Goal: Book appointment/travel/reservation

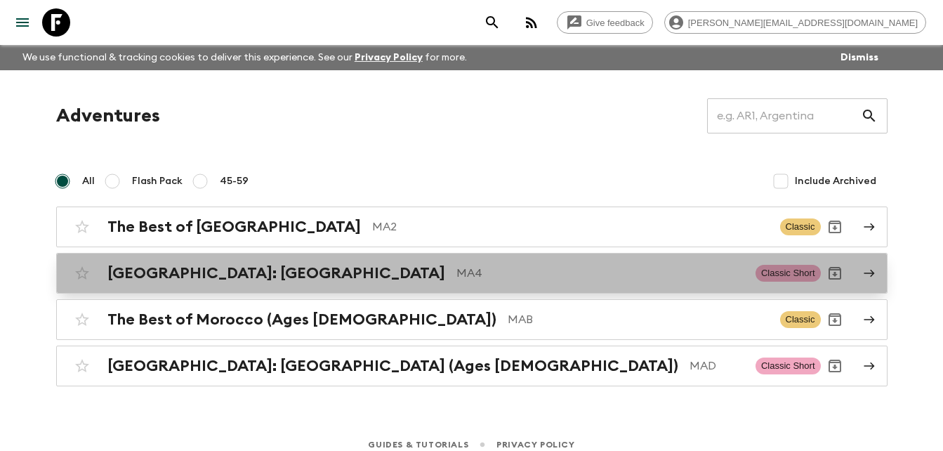
click at [223, 274] on h2 "[GEOGRAPHIC_DATA]: [GEOGRAPHIC_DATA]" at bounding box center [276, 273] width 338 height 18
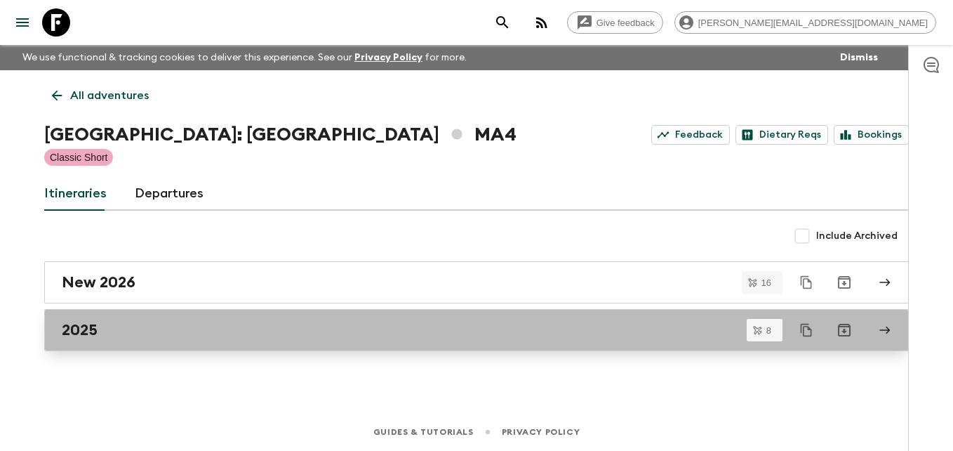
click at [83, 329] on h2 "2025" at bounding box center [80, 330] width 36 height 18
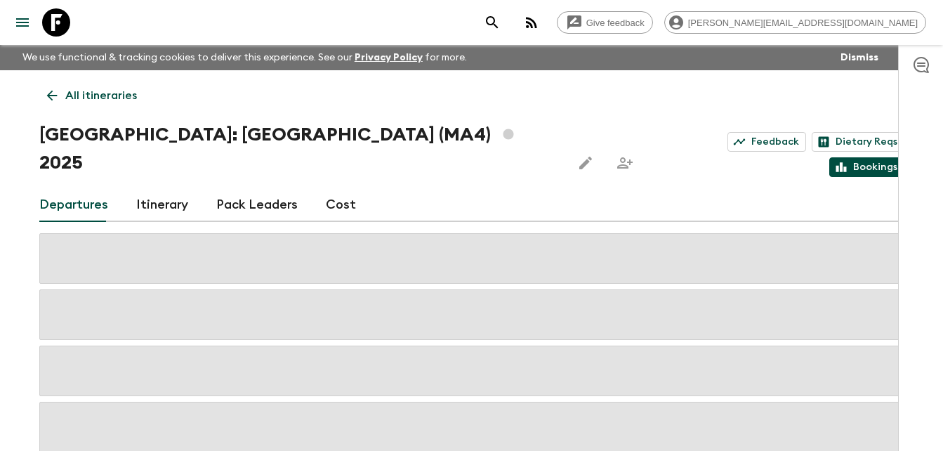
click at [874, 157] on link "Bookings" at bounding box center [866, 167] width 75 height 20
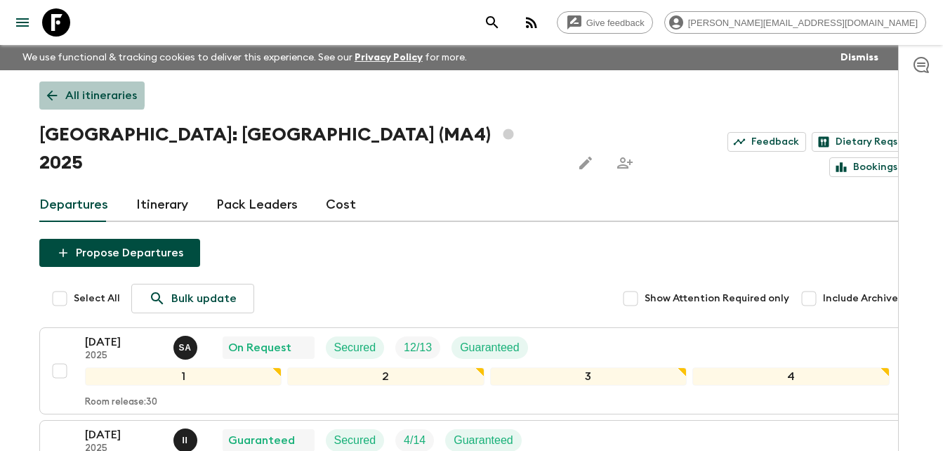
click at [52, 94] on icon at bounding box center [51, 95] width 15 height 15
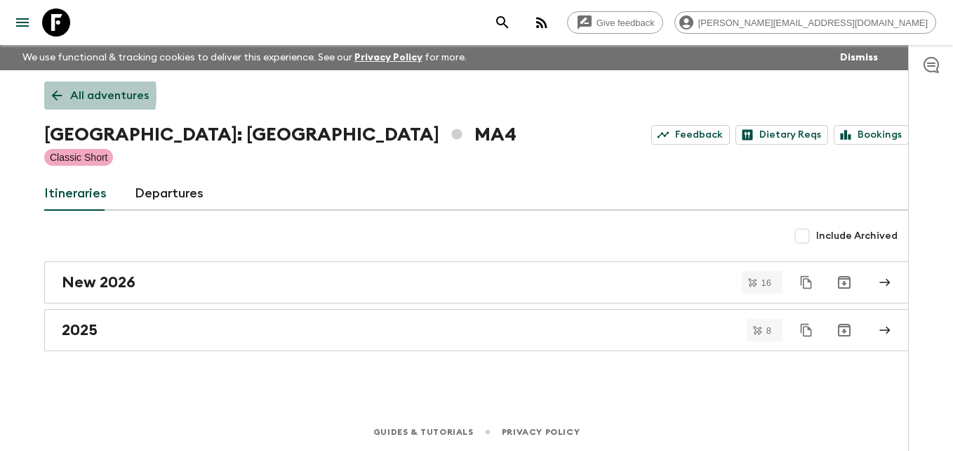
click at [52, 94] on icon at bounding box center [56, 95] width 15 height 15
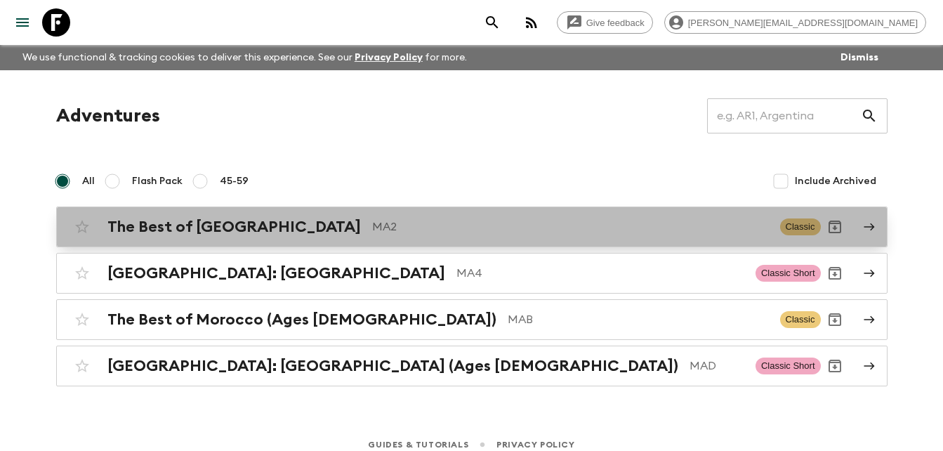
click at [180, 230] on h2 "The Best of [GEOGRAPHIC_DATA]" at bounding box center [233, 227] width 253 height 18
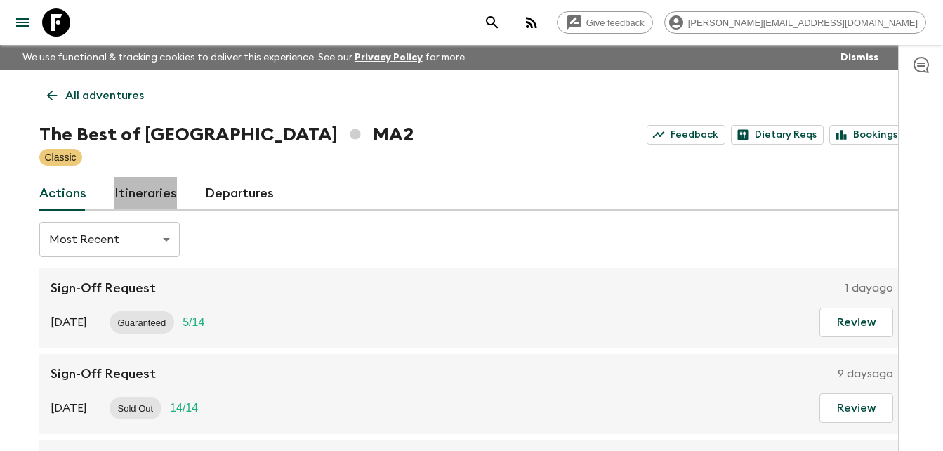
click at [154, 195] on link "Itineraries" at bounding box center [145, 194] width 62 height 34
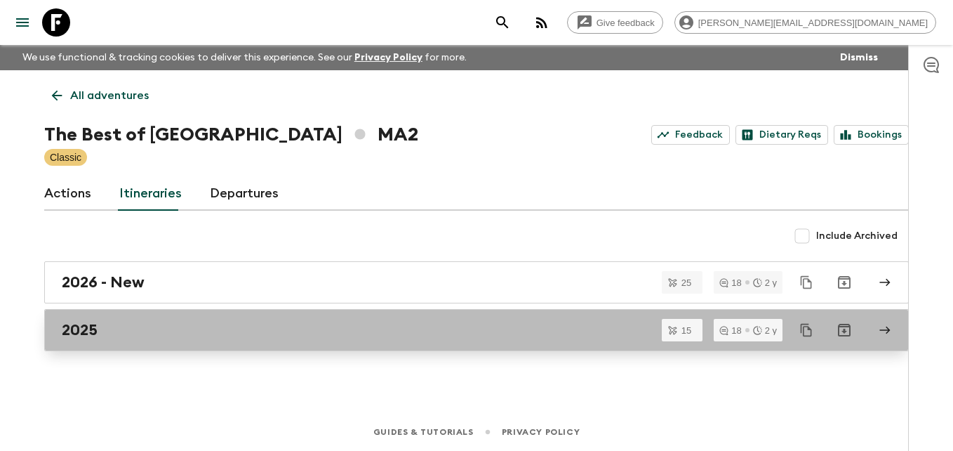
click at [100, 331] on div "2025" at bounding box center [463, 330] width 803 height 18
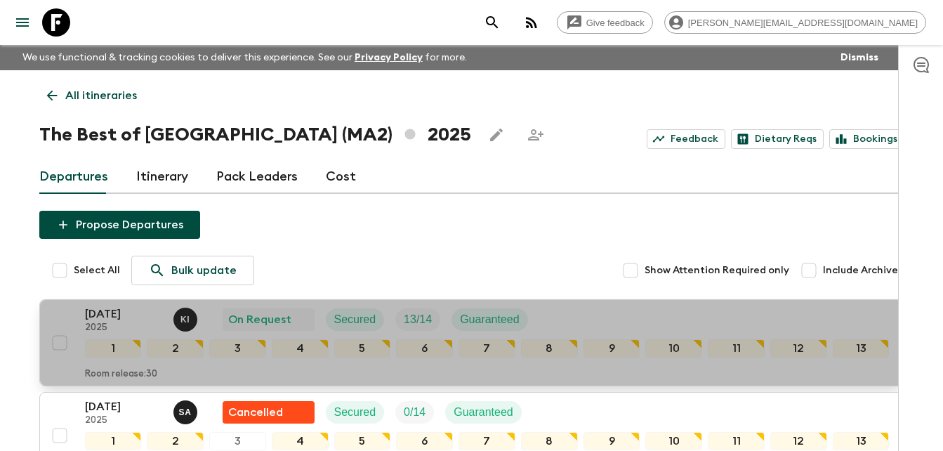
click at [112, 312] on p "[DATE]" at bounding box center [123, 313] width 77 height 17
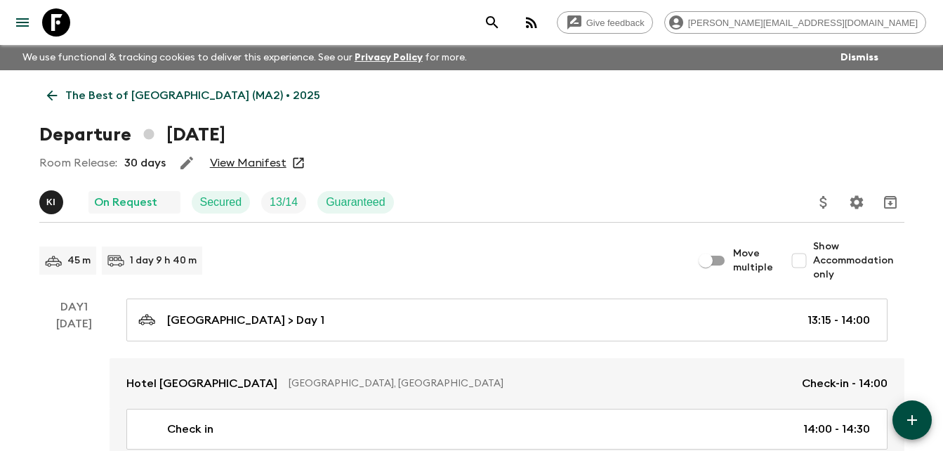
click at [241, 160] on link "View Manifest" at bounding box center [248, 163] width 77 height 14
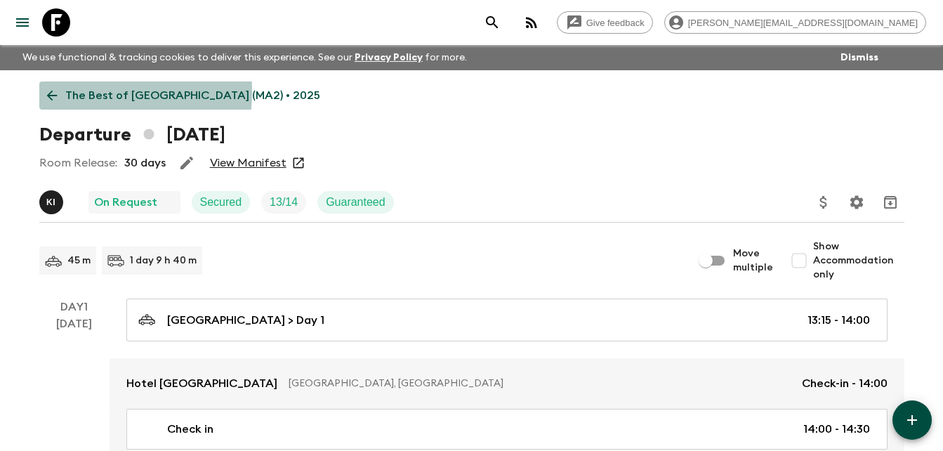
click at [51, 91] on icon at bounding box center [51, 95] width 15 height 15
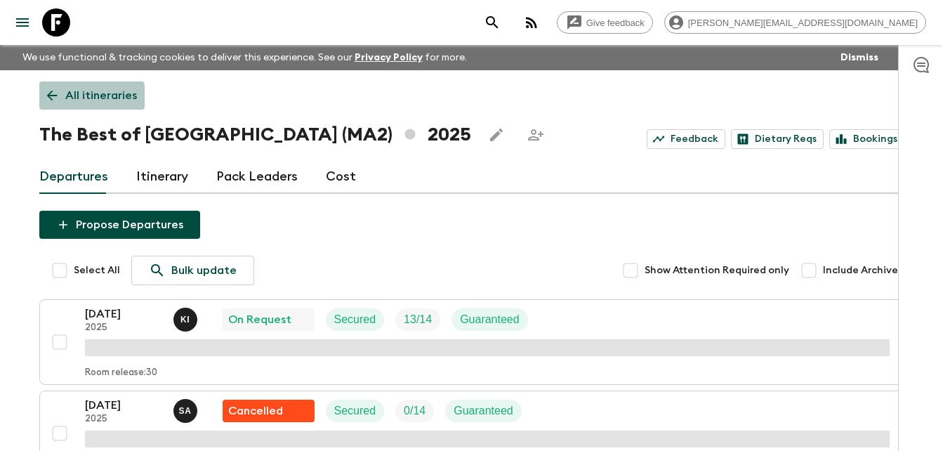
click at [50, 98] on icon at bounding box center [51, 96] width 11 height 11
